Goal: Task Accomplishment & Management: Manage account settings

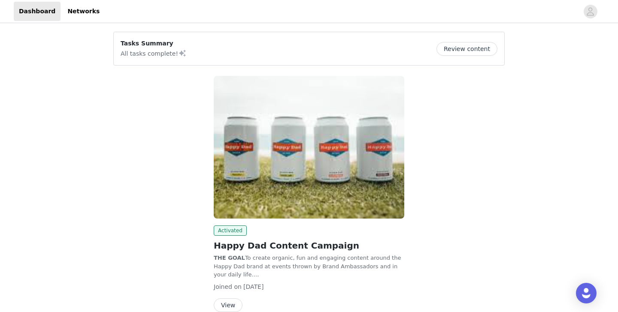
scroll to position [3, 0]
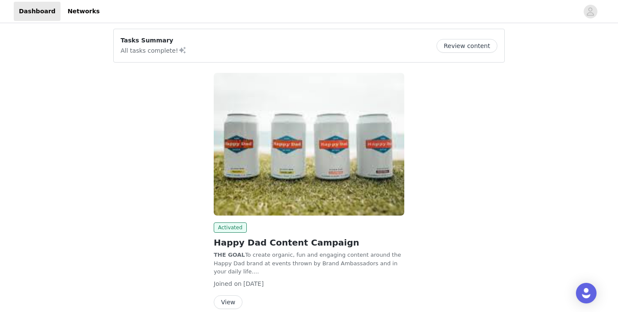
click at [468, 47] on button "Review content" at bounding box center [466, 46] width 61 height 14
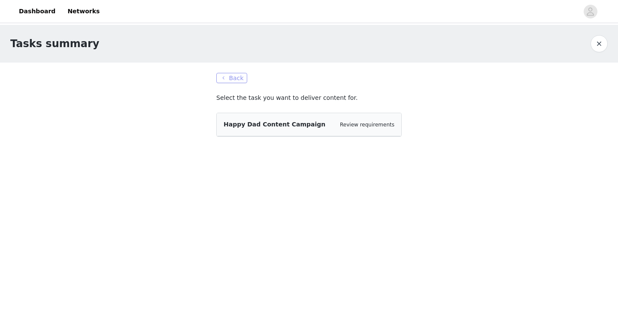
click at [226, 77] on button "Back" at bounding box center [231, 78] width 31 height 10
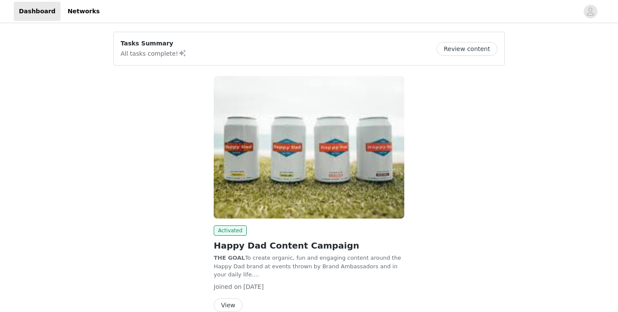
scroll to position [43, 0]
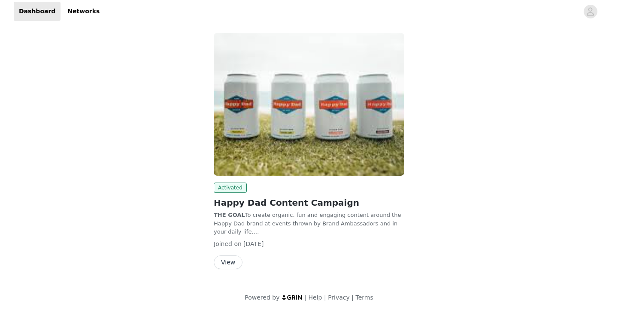
click at [231, 254] on div "Activated Happy Dad Content Campaign THE GOAL To create organic, fun and engagi…" at bounding box center [309, 226] width 190 height 87
click at [230, 256] on button "View" at bounding box center [228, 263] width 29 height 14
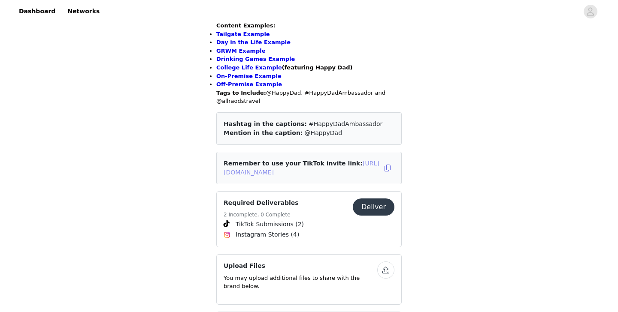
scroll to position [482, 0]
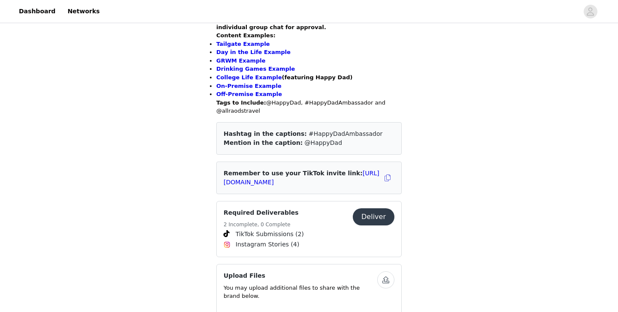
click at [271, 221] on h5 "2 Incomplete, 0 Complete" at bounding box center [260, 225] width 75 height 8
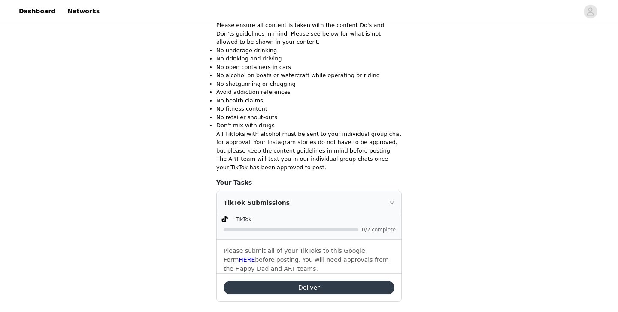
scroll to position [324, 0]
